Goal: Consume media (video, audio): Consume media (video, audio)

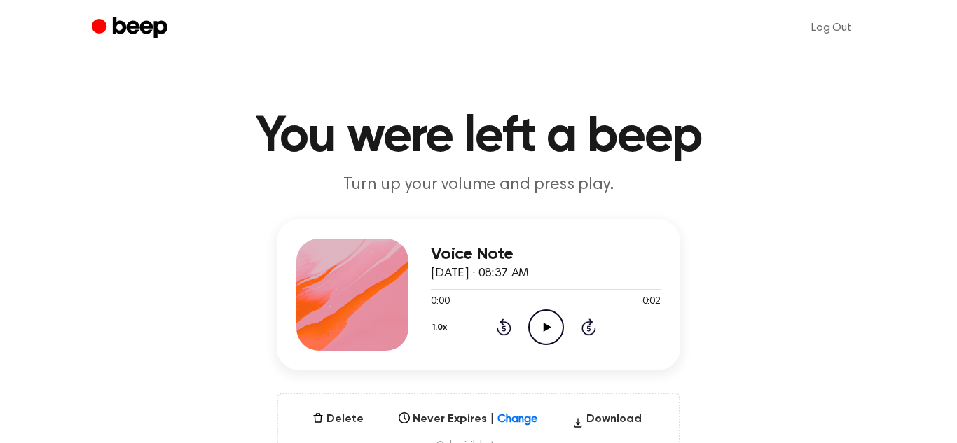
click at [905, 89] on main "You were left a beep Turn up your volume and press play. Voice Note [DATE] · 08…" at bounding box center [478, 449] width 957 height 899
click at [873, 209] on main "You were left a beep Turn up your volume and press play. Voice Note [DATE] · 08…" at bounding box center [478, 449] width 957 height 899
